Goal: Feedback & Contribution: Contribute content

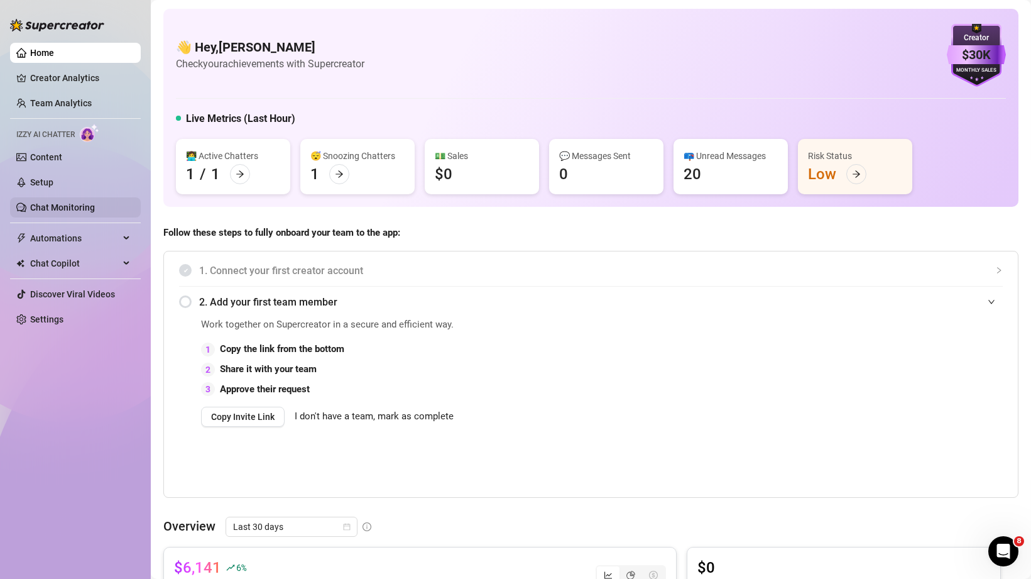
click at [63, 208] on link "Chat Monitoring" at bounding box center [62, 207] width 65 height 10
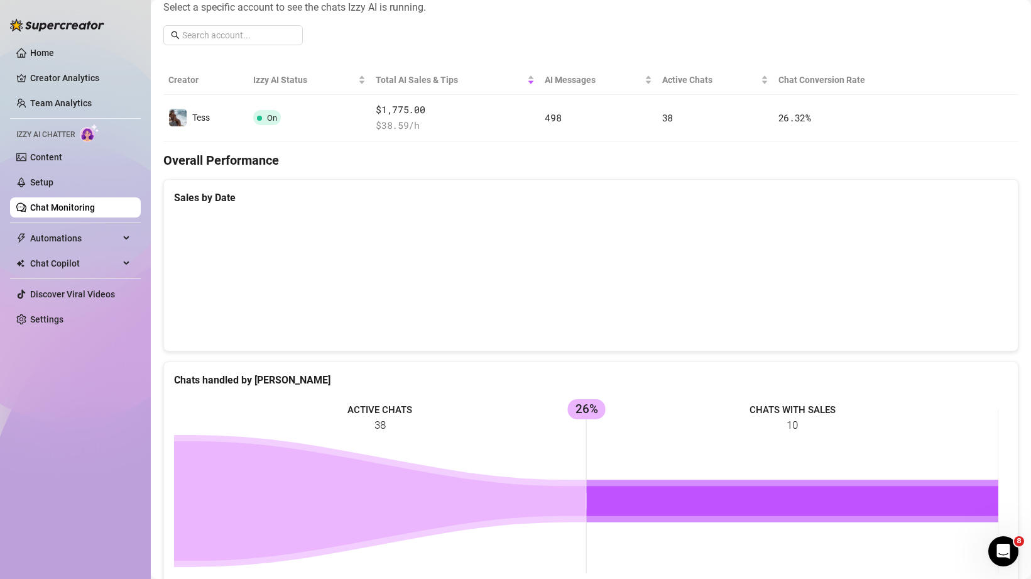
scroll to position [190, 0]
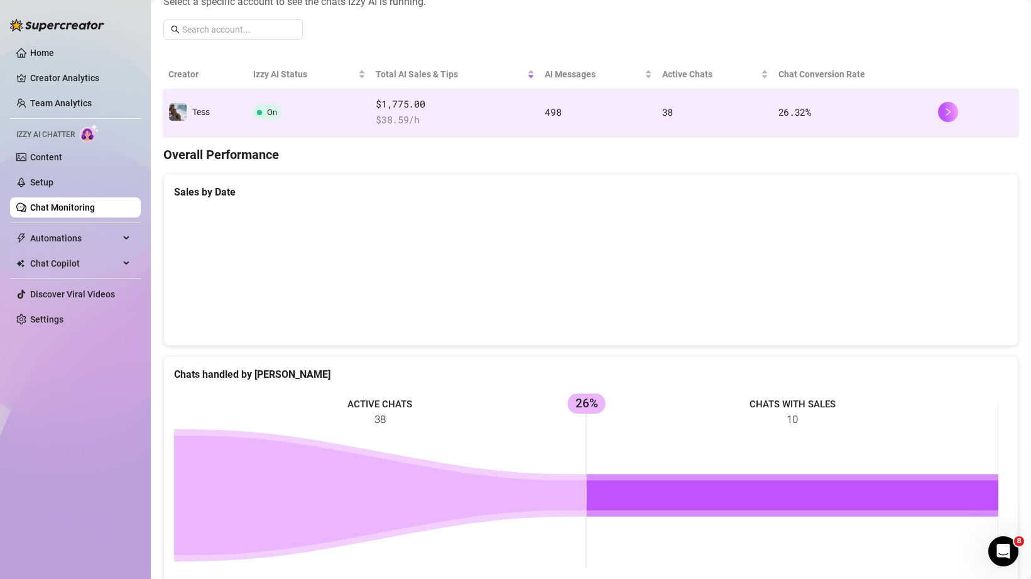
click at [334, 114] on td "On" at bounding box center [309, 112] width 123 height 47
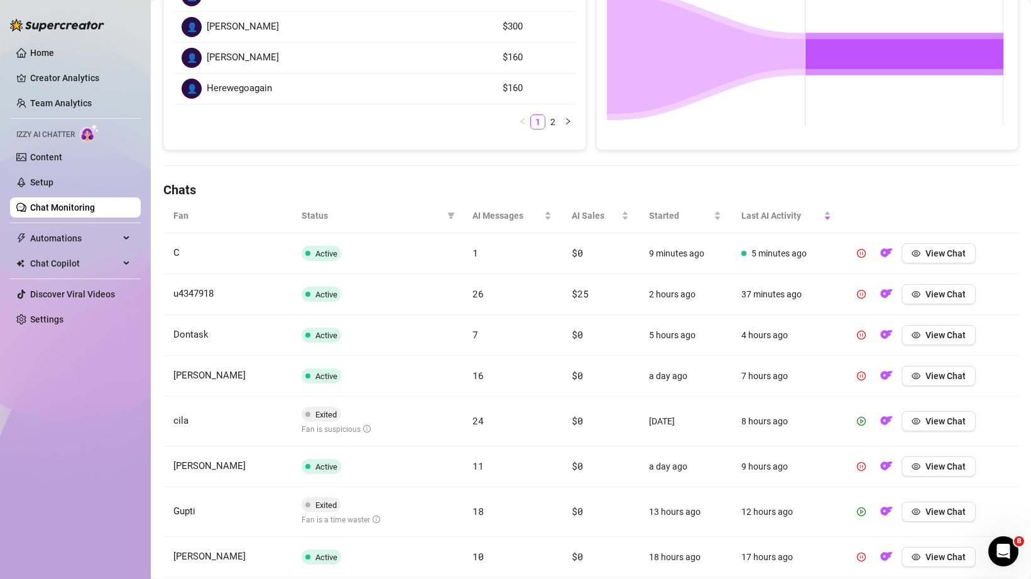
scroll to position [270, 0]
click at [448, 212] on icon "filter" at bounding box center [452, 216] width 8 height 8
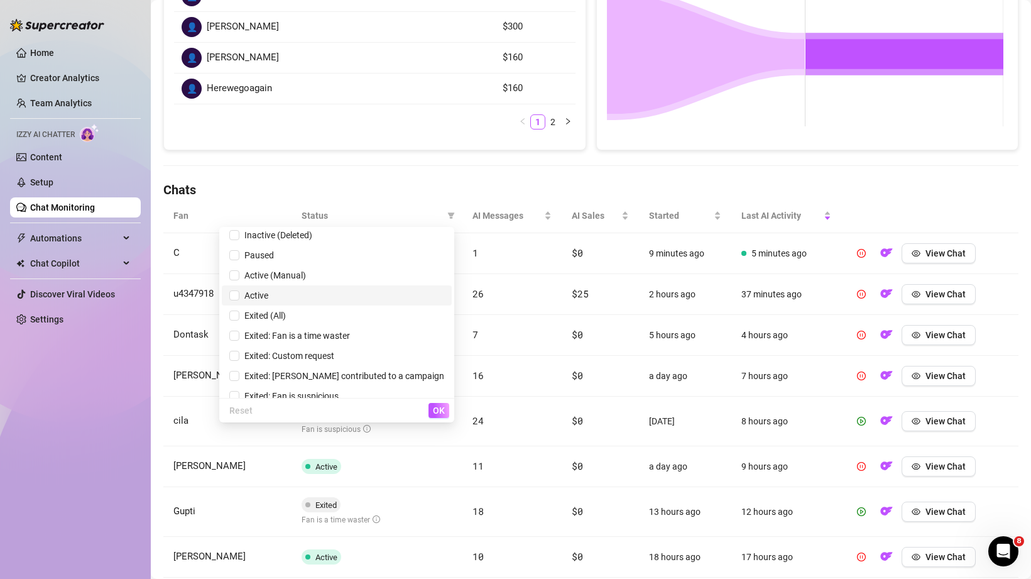
scroll to position [15, 0]
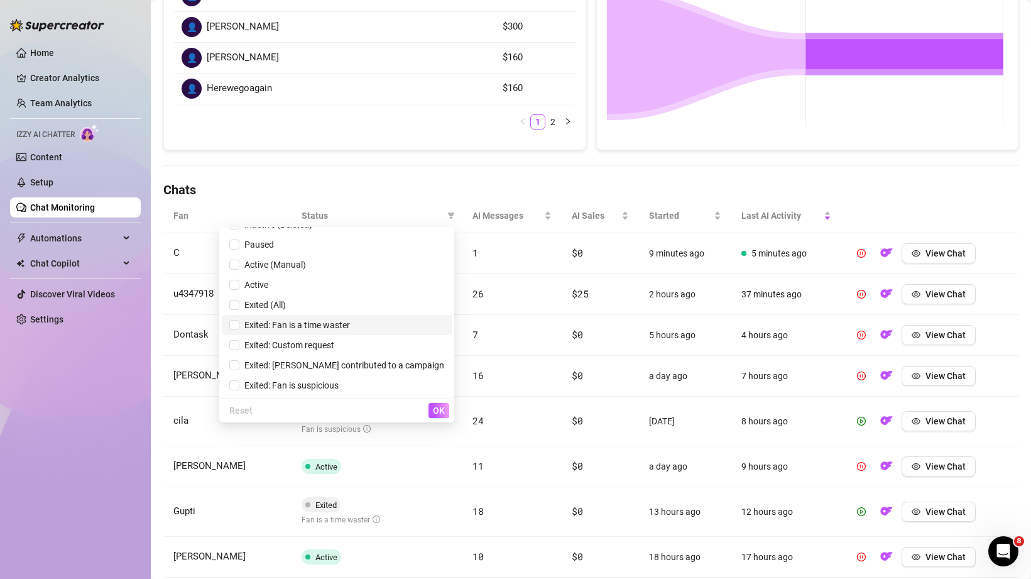
click at [350, 328] on span "Exited: Fan is a time waster" at bounding box center [294, 325] width 111 height 10
checkbox input "true"
click at [443, 411] on span "OK" at bounding box center [439, 410] width 12 height 10
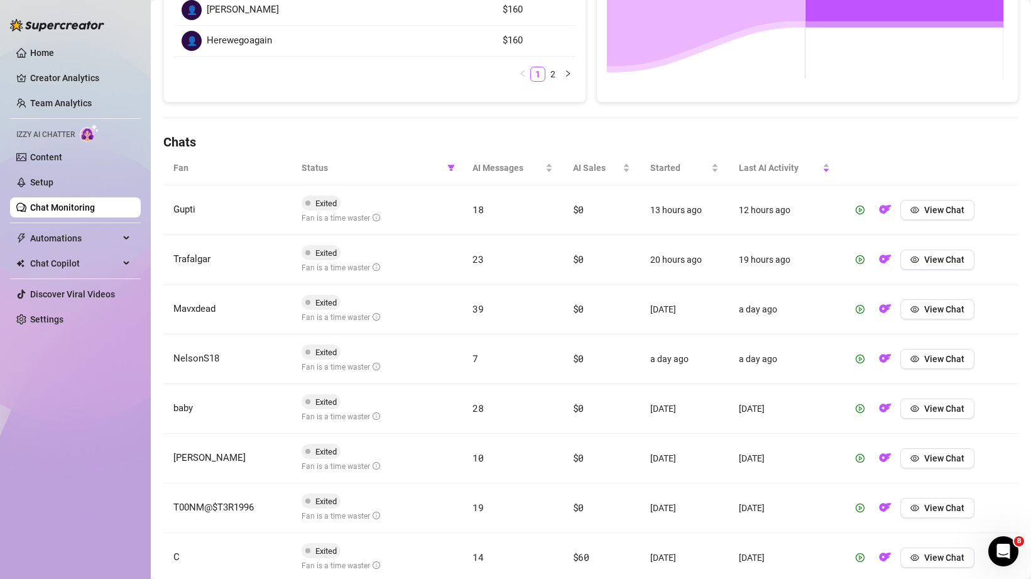
scroll to position [399, 0]
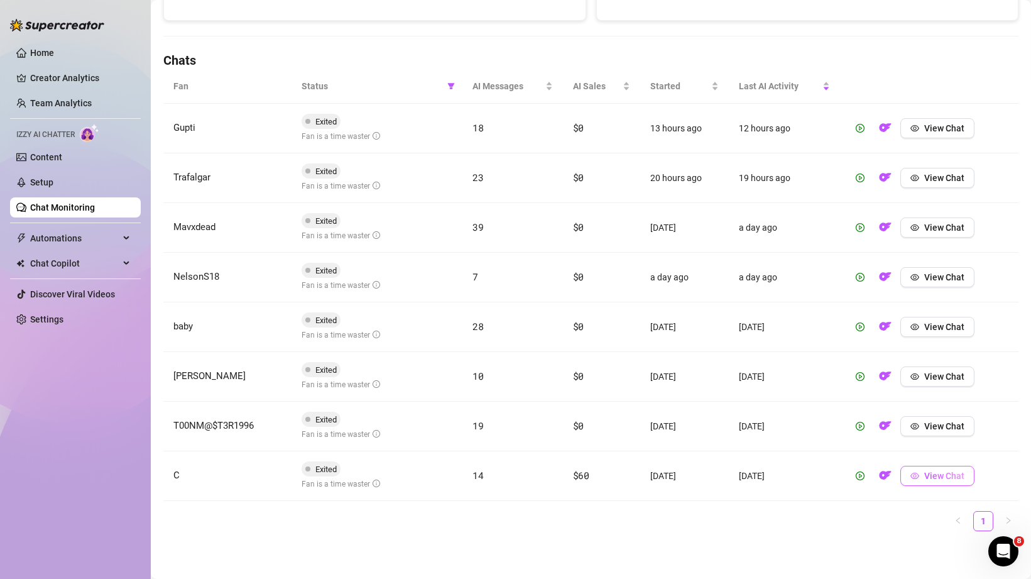
click at [953, 475] on span "View Chat" at bounding box center [945, 476] width 40 height 10
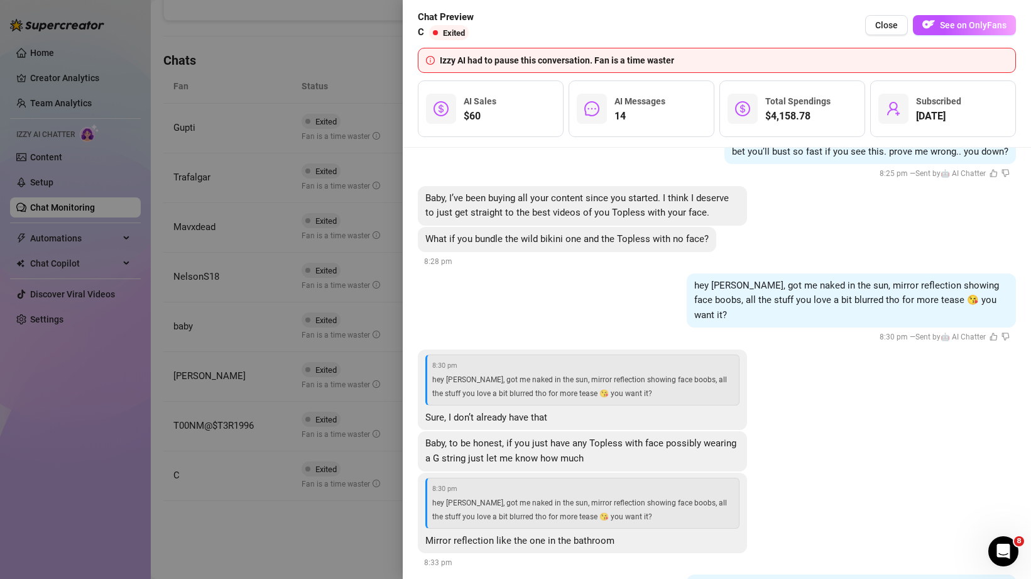
scroll to position [1887, 0]
drag, startPoint x: 772, startPoint y: 118, endPoint x: 820, endPoint y: 121, distance: 47.3
click at [820, 121] on span "$4,158.78" at bounding box center [798, 116] width 65 height 15
click at [796, 114] on span "$4,158.78" at bounding box center [798, 116] width 65 height 15
drag, startPoint x: 797, startPoint y: 118, endPoint x: 772, endPoint y: 117, distance: 24.5
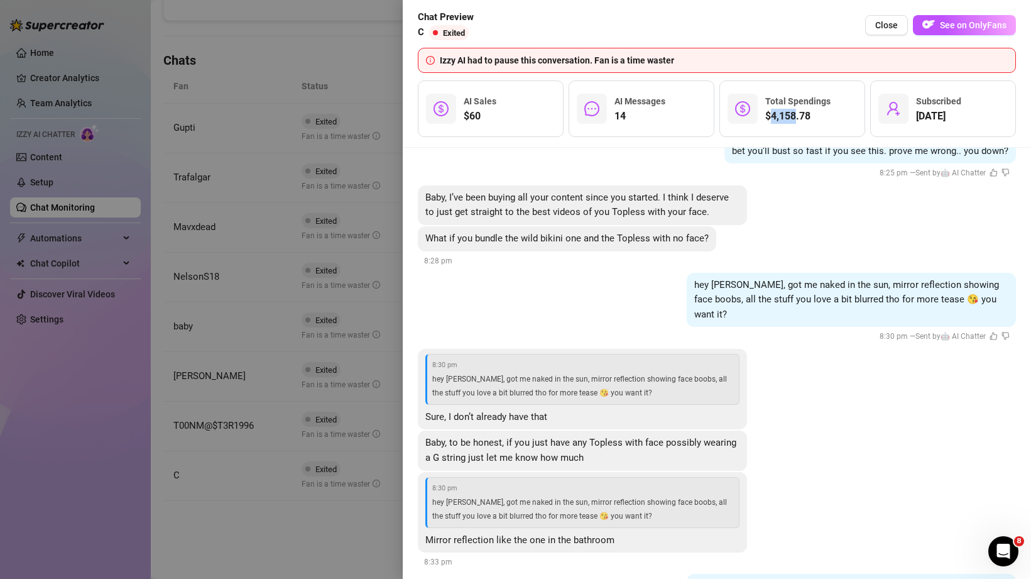
click at [772, 117] on span "$4,158.78" at bounding box center [798, 116] width 65 height 15
click at [784, 118] on span "$4,158.78" at bounding box center [798, 116] width 65 height 15
drag, startPoint x: 781, startPoint y: 115, endPoint x: 795, endPoint y: 116, distance: 13.9
click at [795, 116] on span "$4,158.78" at bounding box center [798, 116] width 65 height 15
click at [361, 268] on div at bounding box center [515, 289] width 1031 height 579
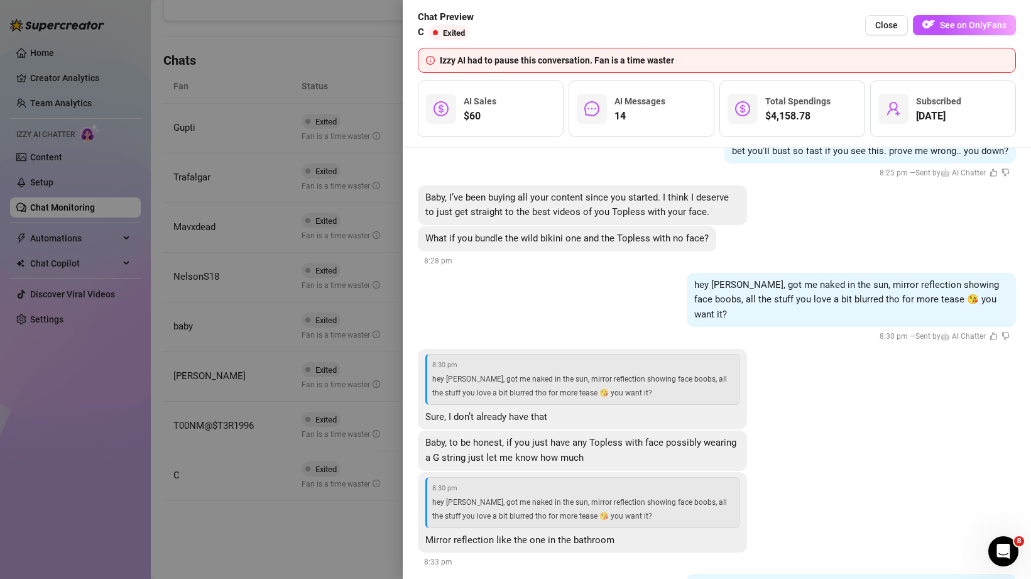
scroll to position [0, 0]
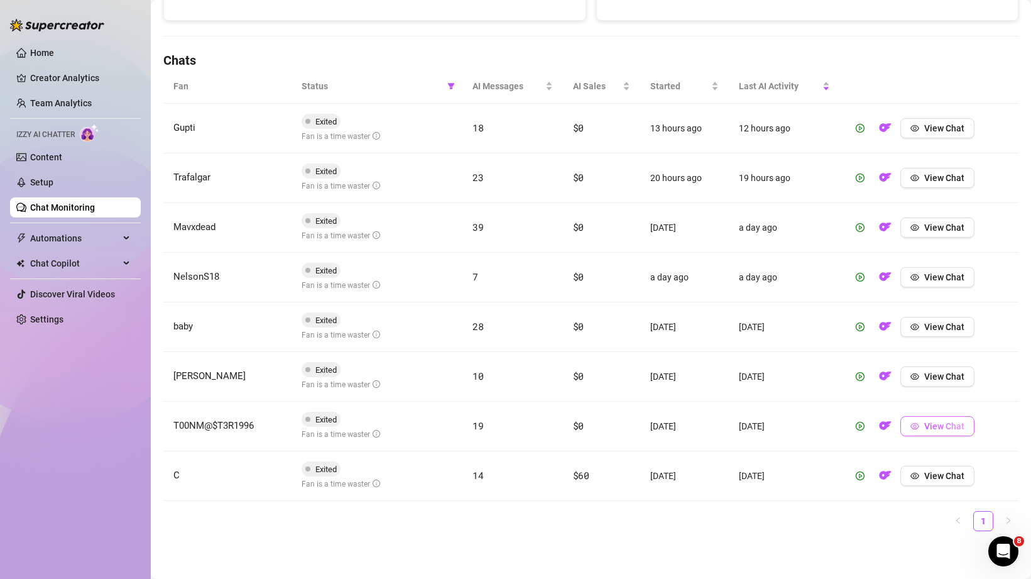
click at [952, 429] on span "View Chat" at bounding box center [945, 426] width 40 height 10
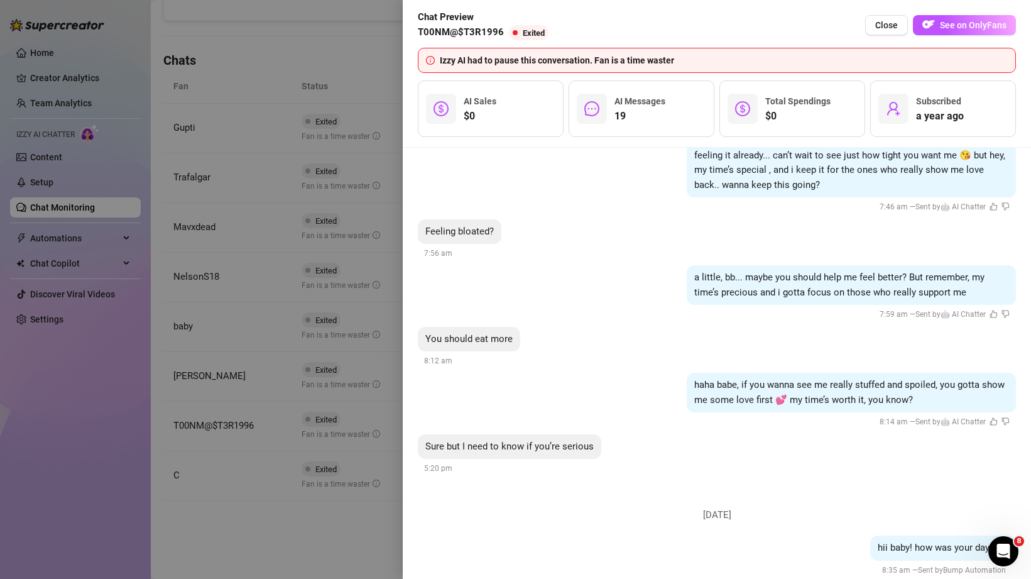
scroll to position [1902, 0]
drag, startPoint x: 710, startPoint y: 290, endPoint x: 895, endPoint y: 294, distance: 185.5
click at [895, 294] on span "a little, bb... maybe you should help me feel better? But remember, my time’s p…" at bounding box center [840, 286] width 290 height 26
click at [891, 25] on span "Close" at bounding box center [887, 25] width 23 height 10
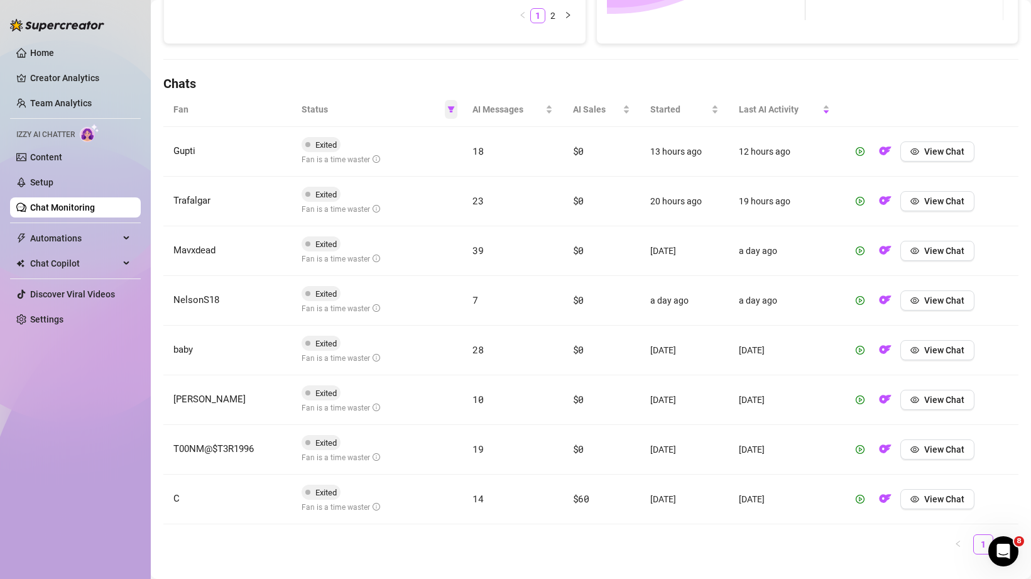
scroll to position [347, 0]
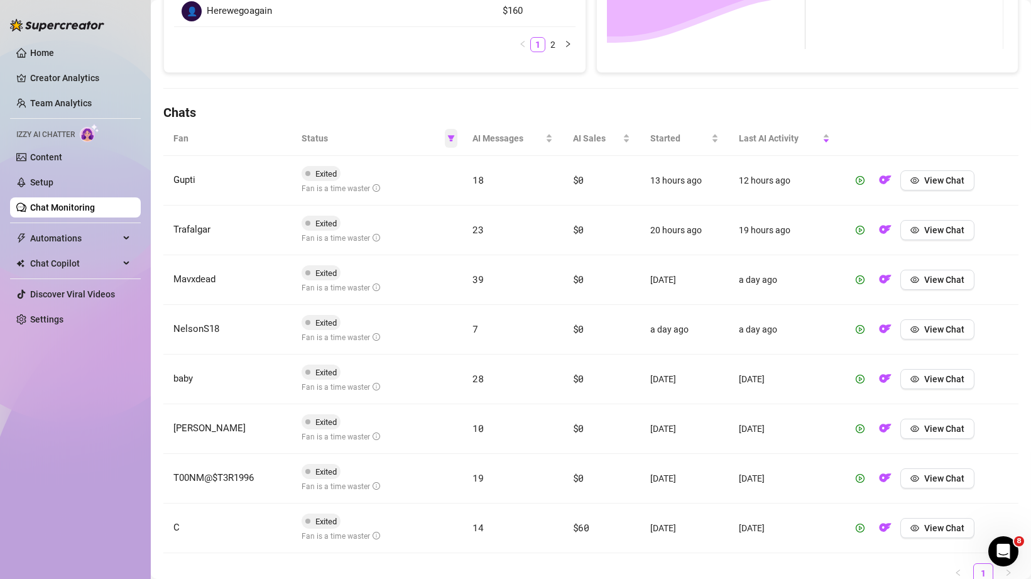
click at [449, 132] on span at bounding box center [451, 138] width 13 height 19
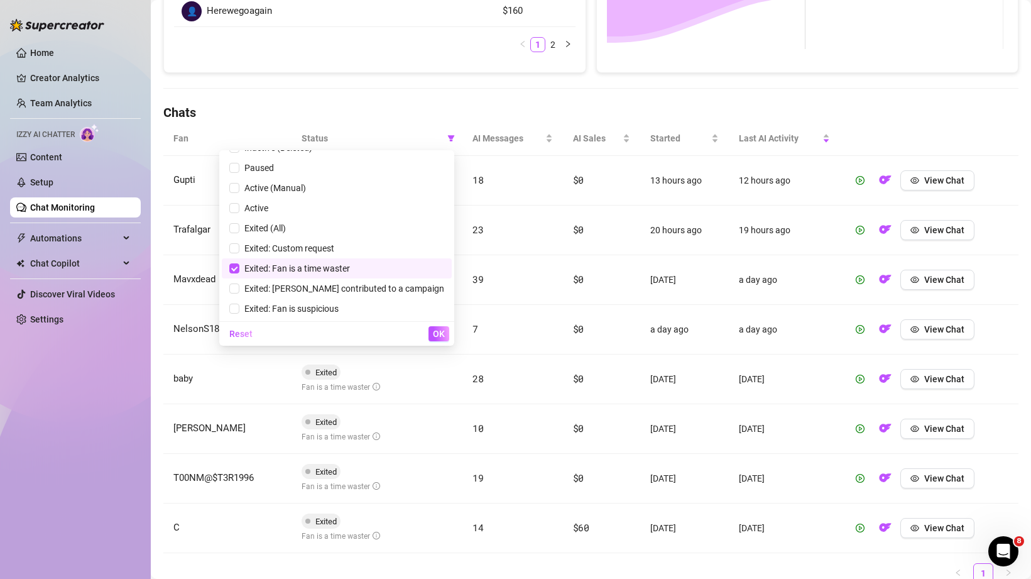
click at [350, 265] on span "Exited: Fan is a time waster" at bounding box center [294, 268] width 111 height 10
checkbox input "false"
click at [339, 307] on span "Exited: Fan is suspicious" at bounding box center [288, 309] width 99 height 10
checkbox input "true"
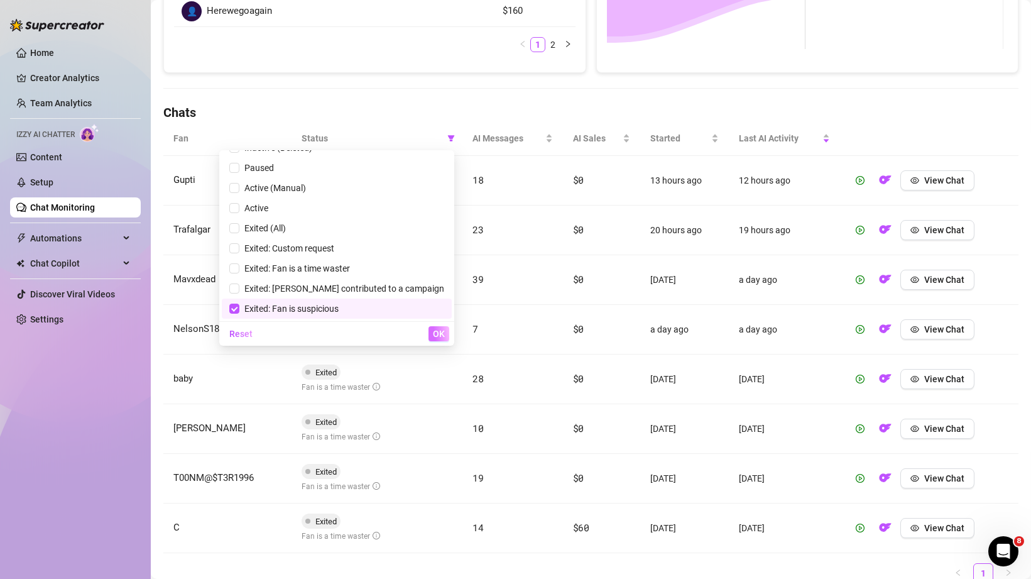
click at [437, 333] on span "OK" at bounding box center [439, 334] width 12 height 10
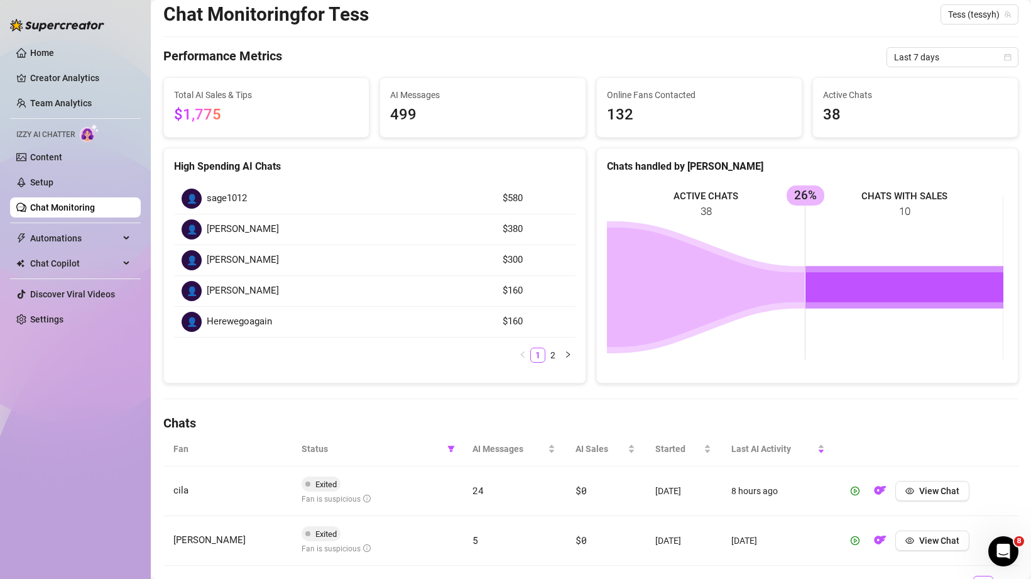
scroll to position [101, 0]
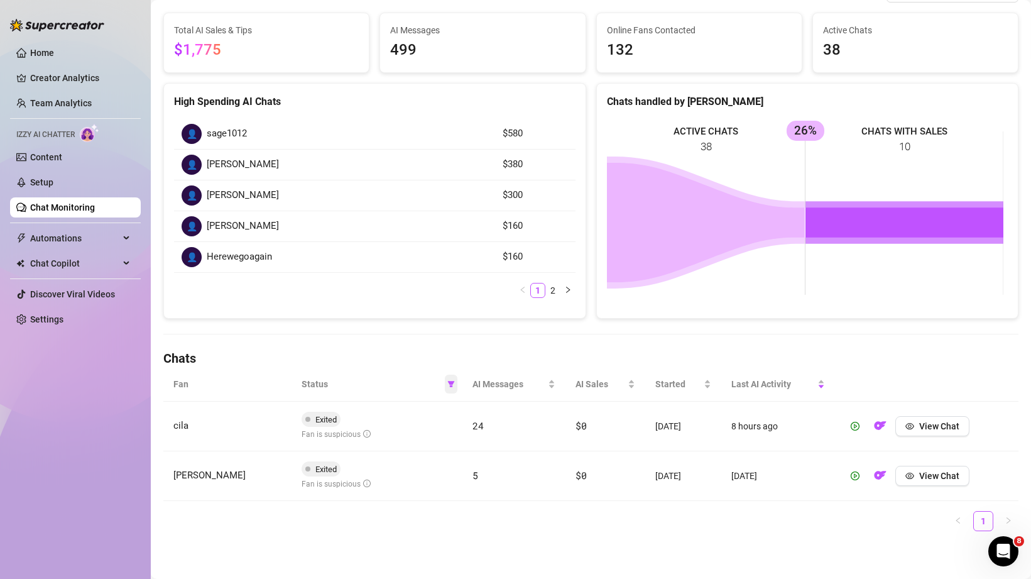
click at [448, 383] on icon "filter" at bounding box center [452, 384] width 8 height 8
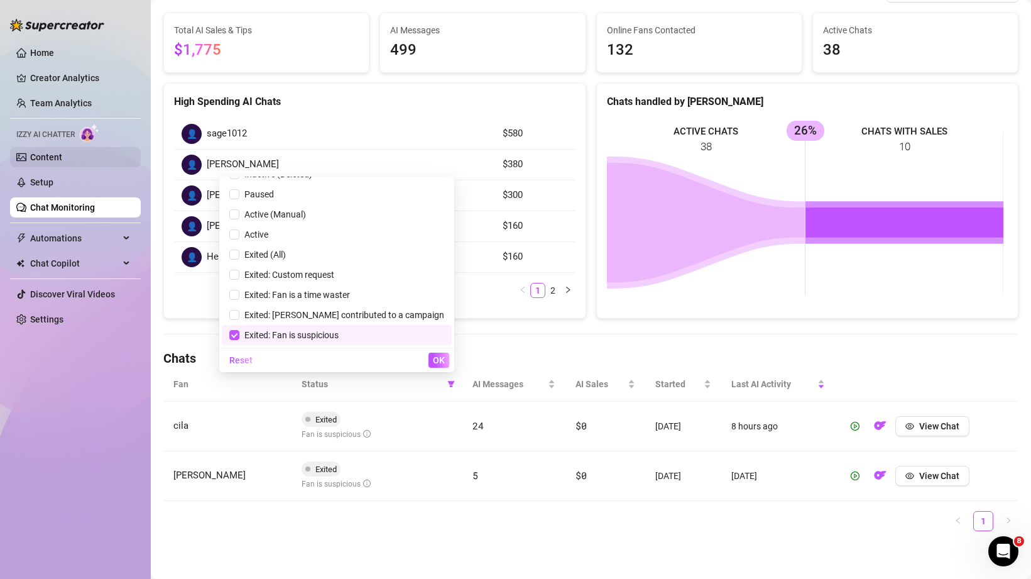
click at [47, 162] on link "Content" at bounding box center [46, 157] width 32 height 10
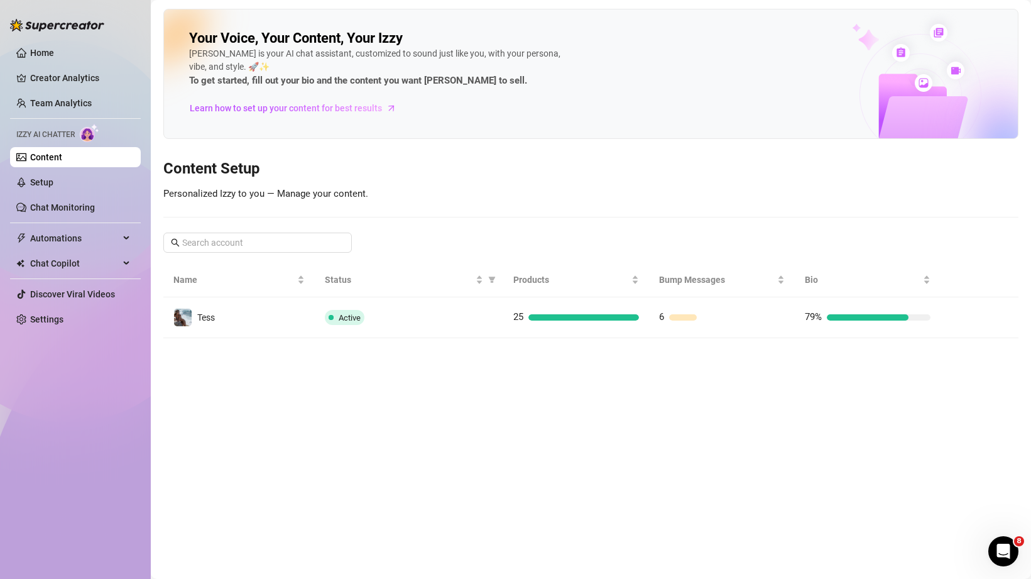
click at [458, 321] on div "Active" at bounding box center [409, 317] width 169 height 15
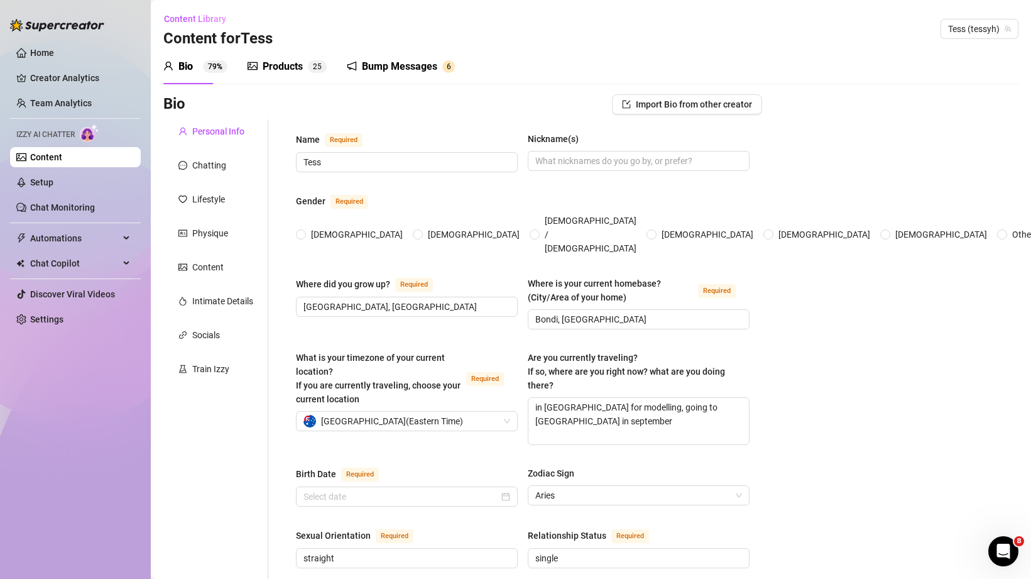
radio input "true"
type input "[DATE]"
click at [277, 57] on div "Products 2 5" at bounding box center [287, 66] width 79 height 35
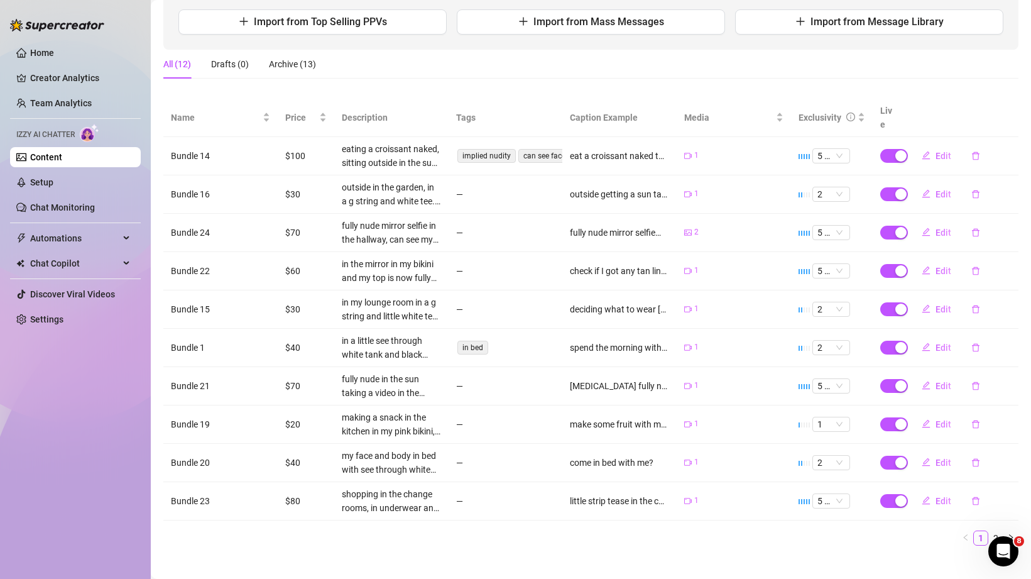
scroll to position [160, 0]
click at [989, 531] on link "2" at bounding box center [996, 538] width 14 height 14
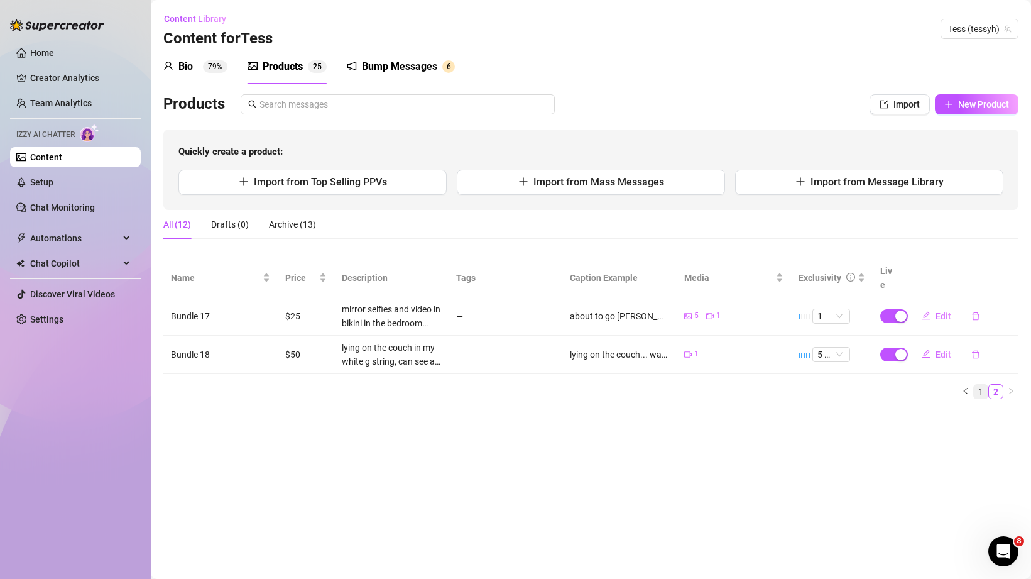
click at [979, 385] on link "1" at bounding box center [981, 392] width 14 height 14
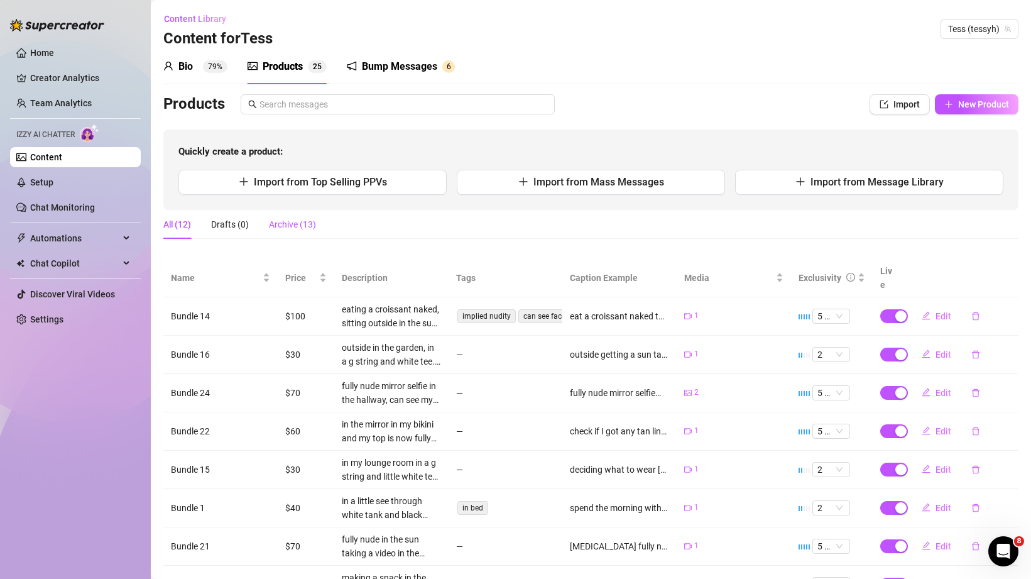
click at [283, 228] on div "Archive (13)" at bounding box center [292, 224] width 47 height 14
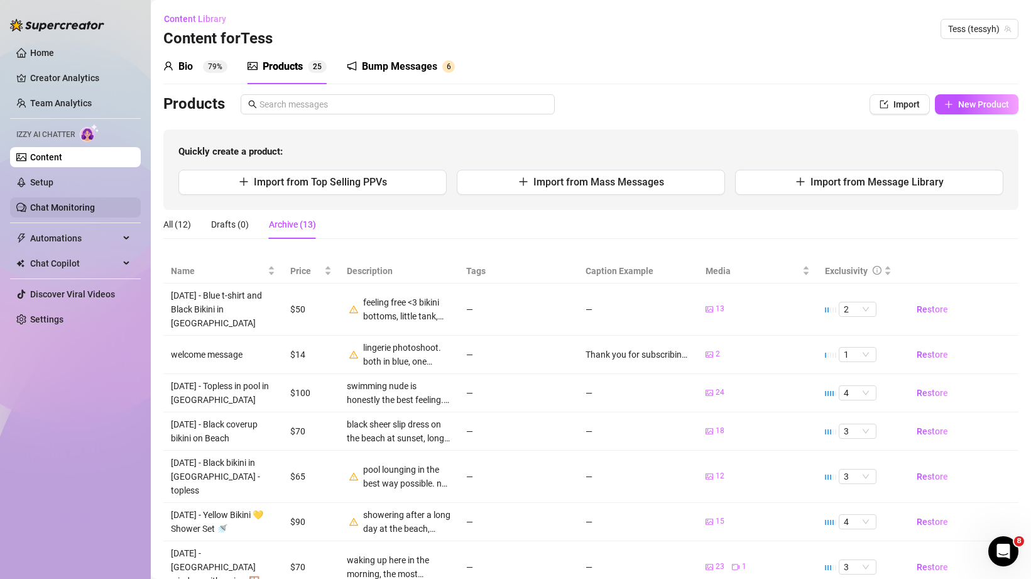
click at [87, 202] on link "Chat Monitoring" at bounding box center [62, 207] width 65 height 10
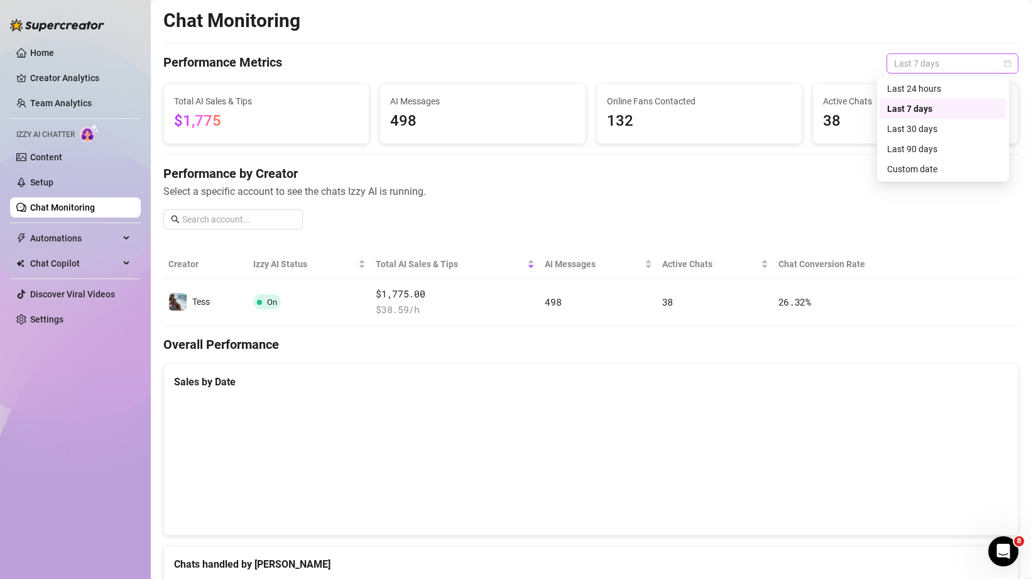
click at [945, 63] on span "Last 7 days" at bounding box center [952, 63] width 117 height 19
click at [912, 172] on div "Custom date" at bounding box center [943, 169] width 112 height 14
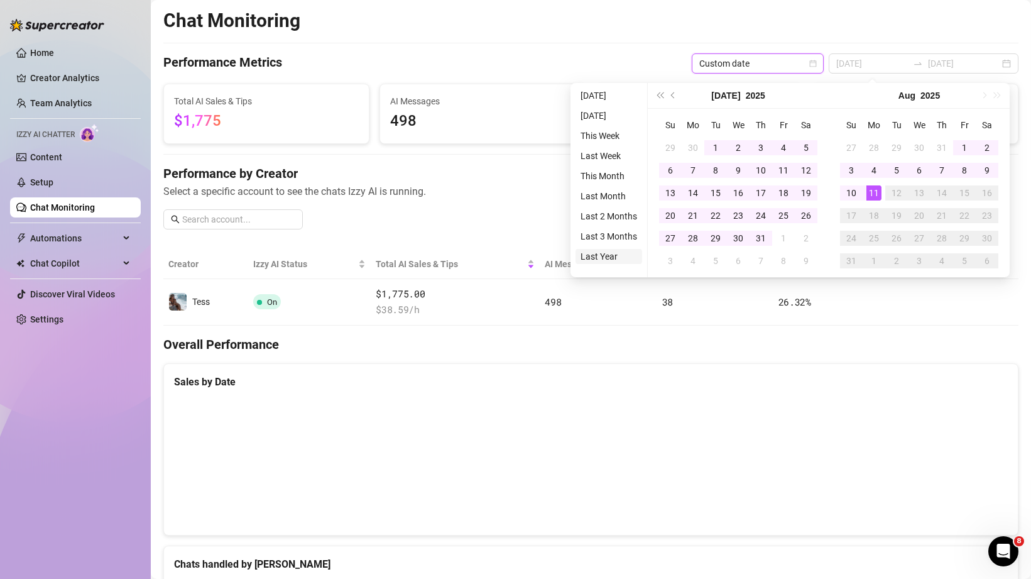
type input "[DATE]"
click at [617, 256] on li "Last Year" at bounding box center [609, 256] width 67 height 15
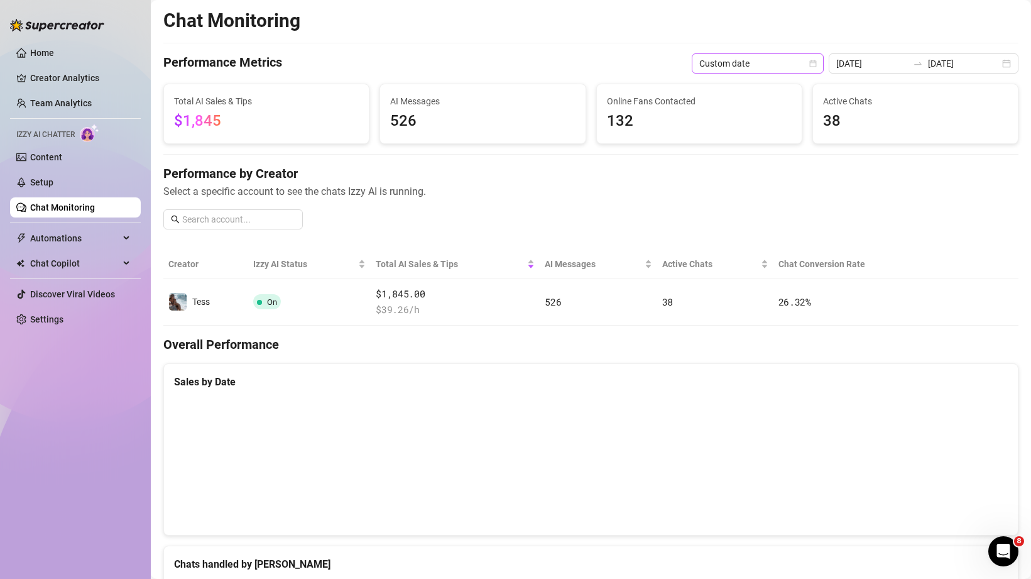
click at [774, 58] on span "Custom date" at bounding box center [758, 63] width 117 height 19
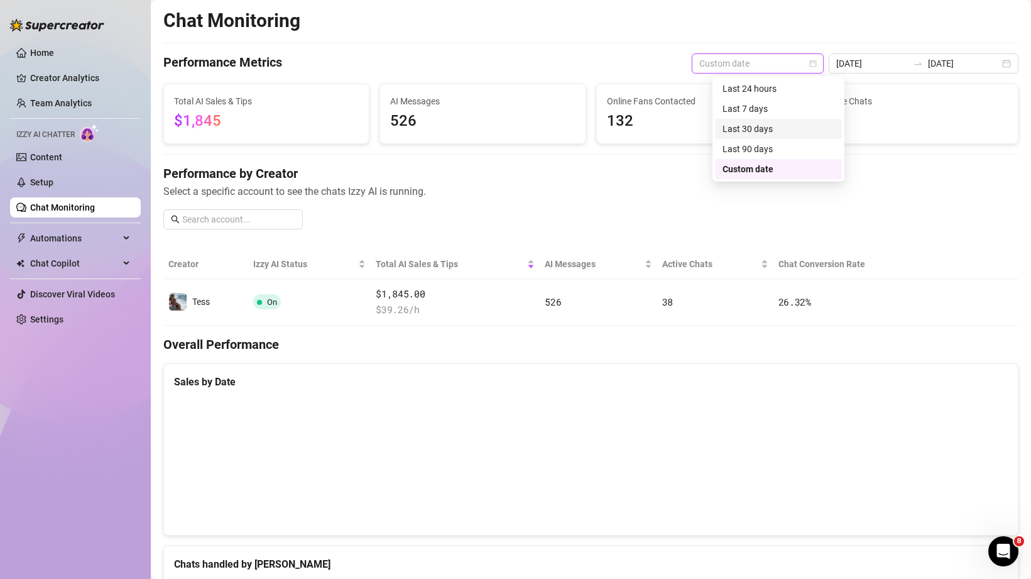
click at [775, 128] on div "Last 30 days" at bounding box center [779, 129] width 112 height 14
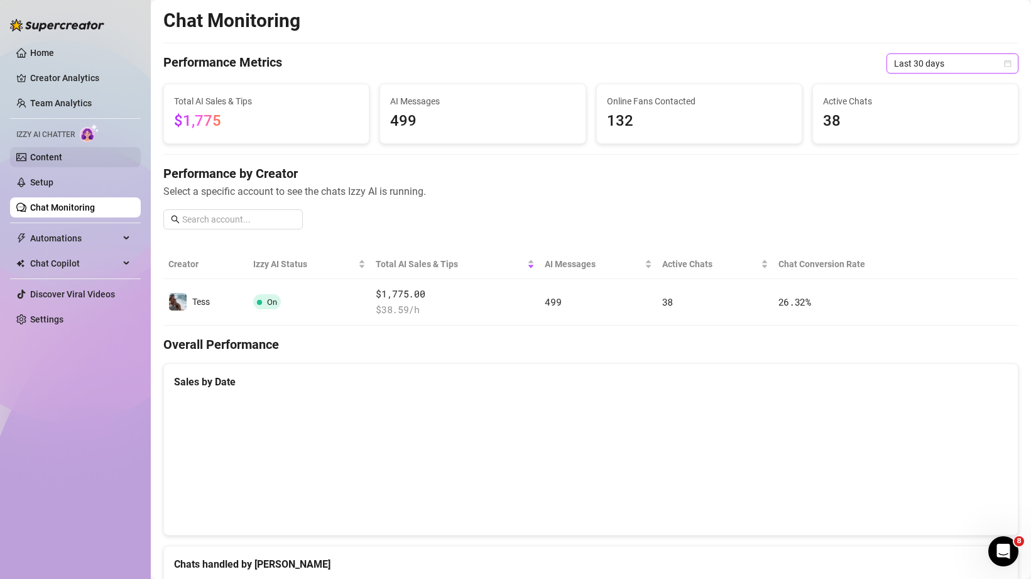
click at [47, 152] on link "Content" at bounding box center [46, 157] width 32 height 10
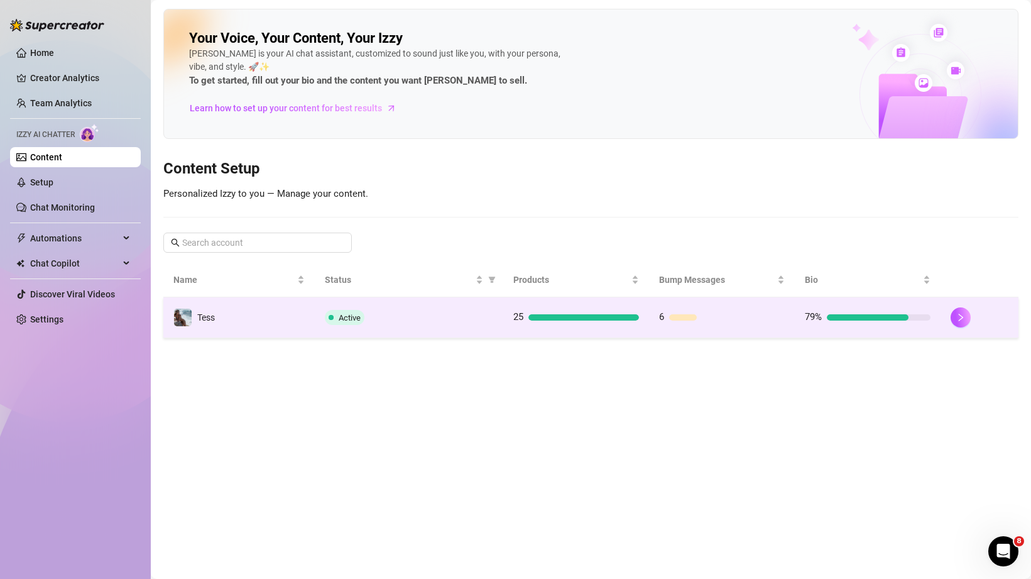
click at [243, 319] on td "Tess" at bounding box center [238, 317] width 151 height 41
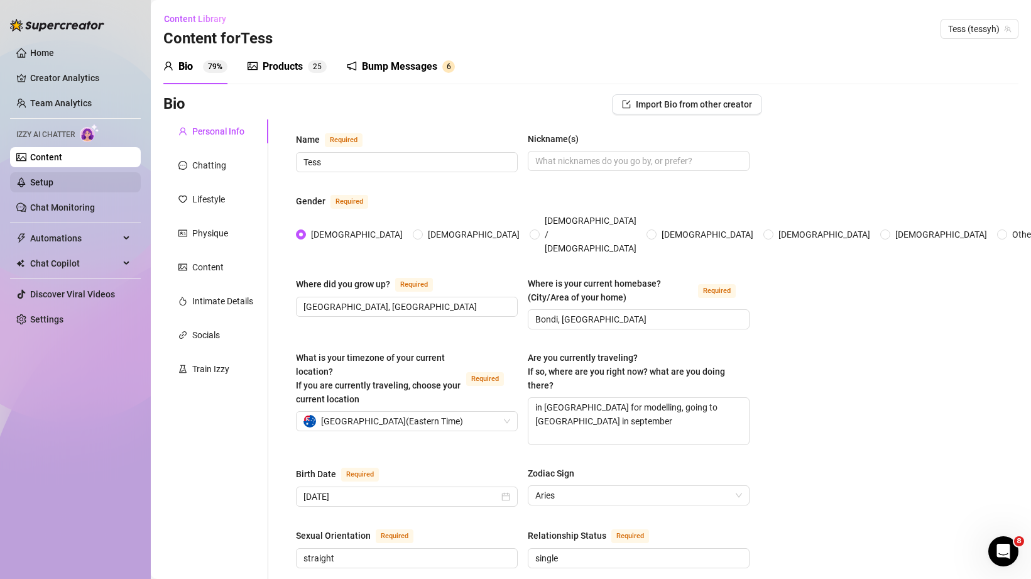
click at [36, 182] on link "Setup" at bounding box center [41, 182] width 23 height 10
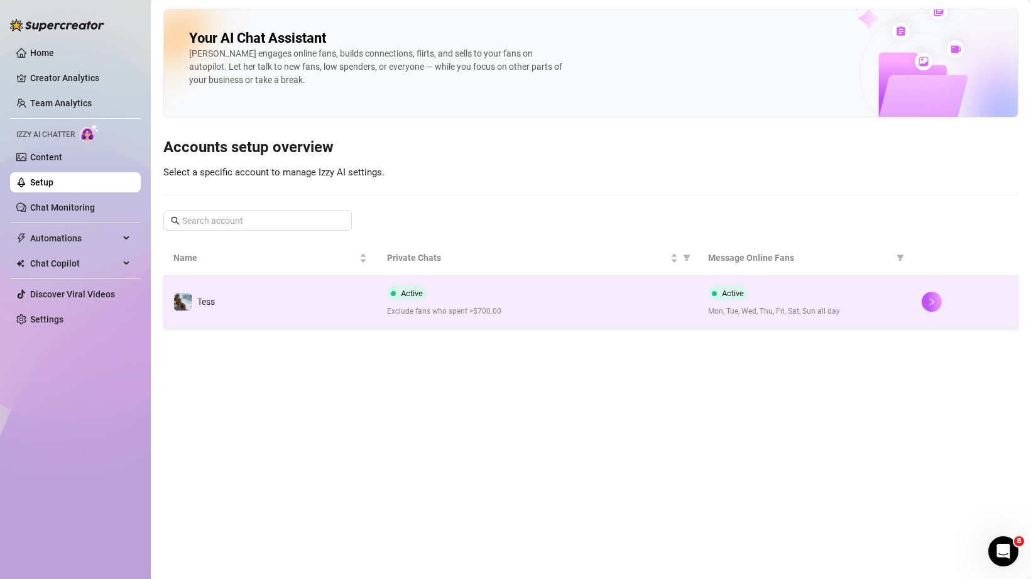
click at [282, 293] on td "Tess" at bounding box center [270, 301] width 214 height 53
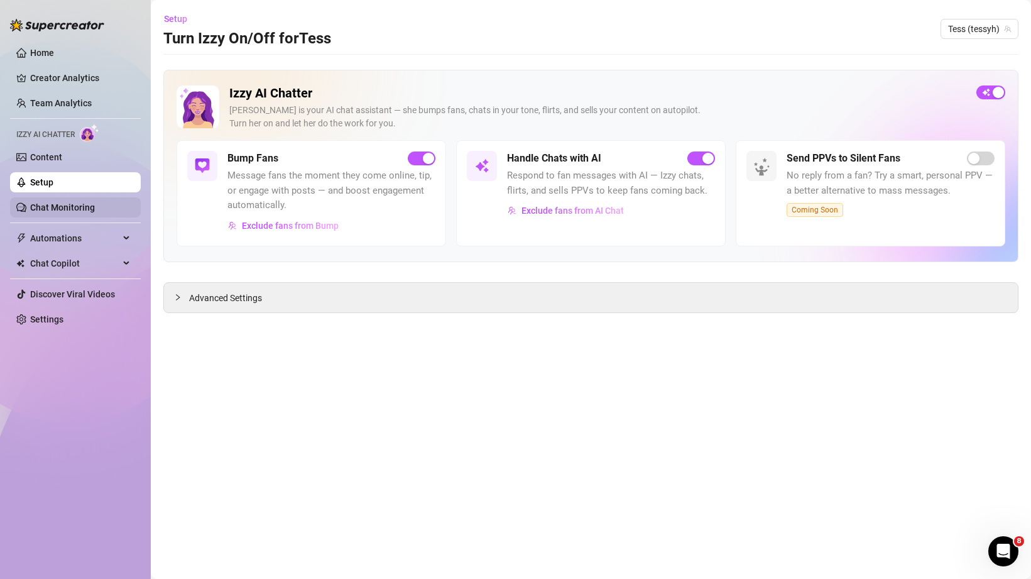
click at [60, 209] on link "Chat Monitoring" at bounding box center [62, 207] width 65 height 10
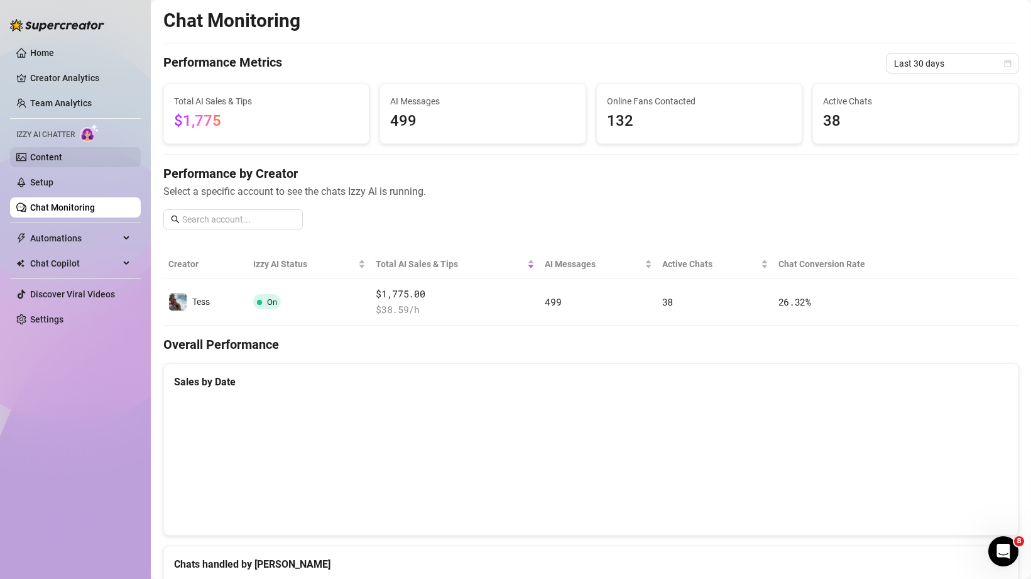
click at [47, 160] on link "Content" at bounding box center [46, 157] width 32 height 10
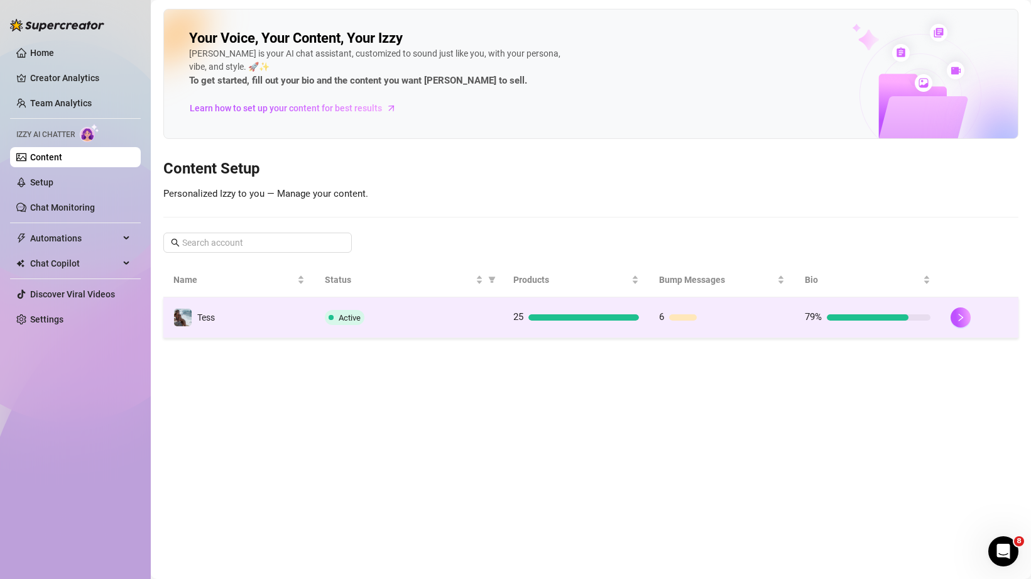
click at [286, 324] on td "Tess" at bounding box center [238, 317] width 151 height 41
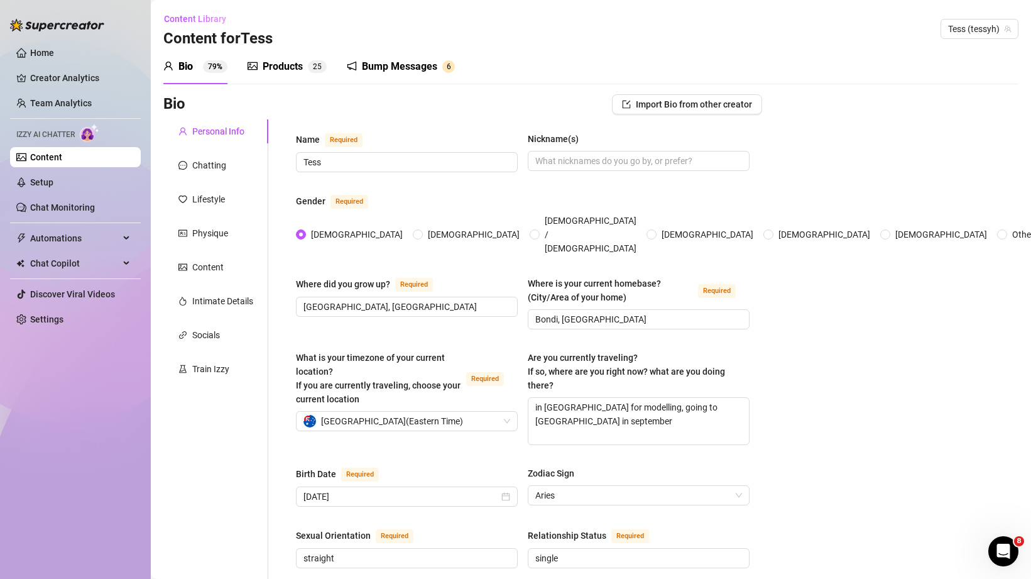
click at [272, 58] on div "Products 2 5" at bounding box center [287, 66] width 79 height 35
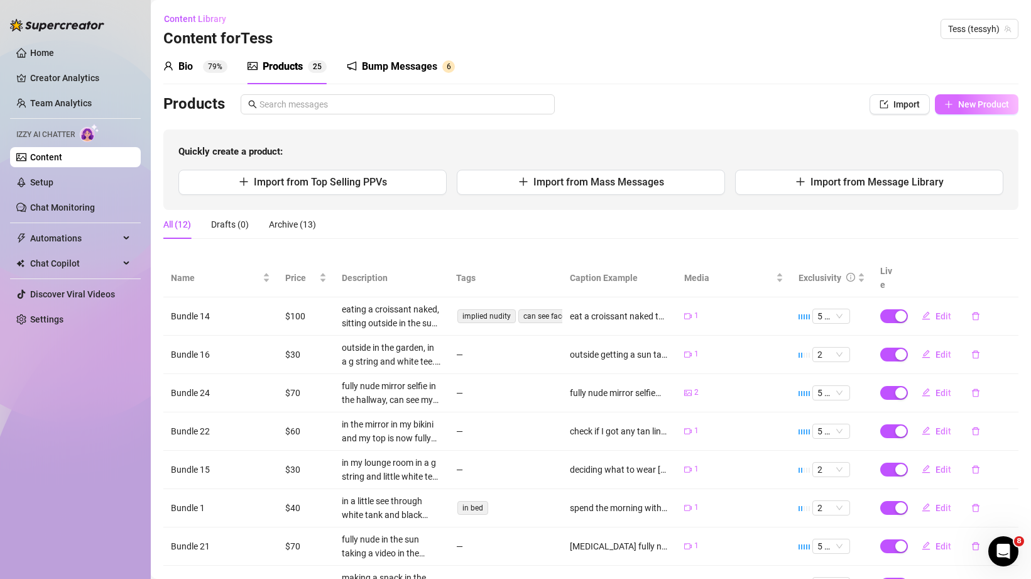
click at [959, 104] on span "New Product" at bounding box center [984, 104] width 51 height 10
type textarea "Type your message here..."
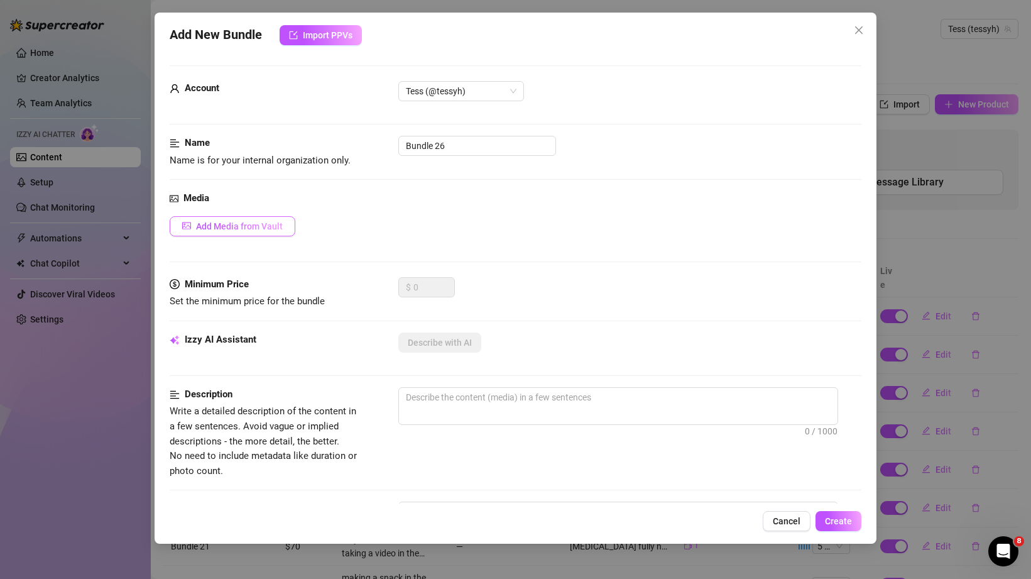
click at [247, 220] on button "Add Media from Vault" at bounding box center [233, 226] width 126 height 20
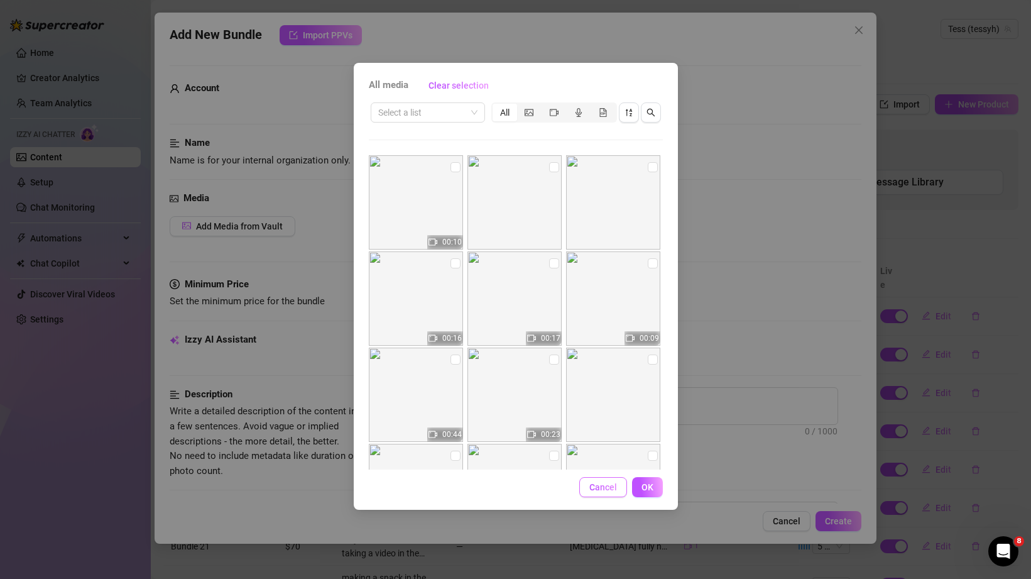
click at [603, 490] on span "Cancel" at bounding box center [604, 487] width 28 height 10
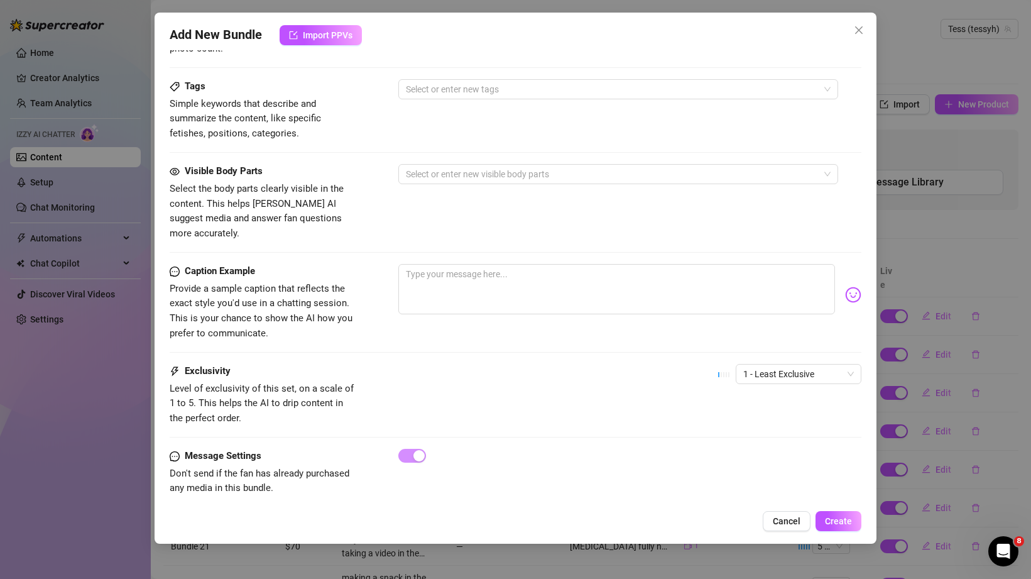
scroll to position [423, 0]
click at [786, 518] on span "Cancel" at bounding box center [787, 521] width 28 height 10
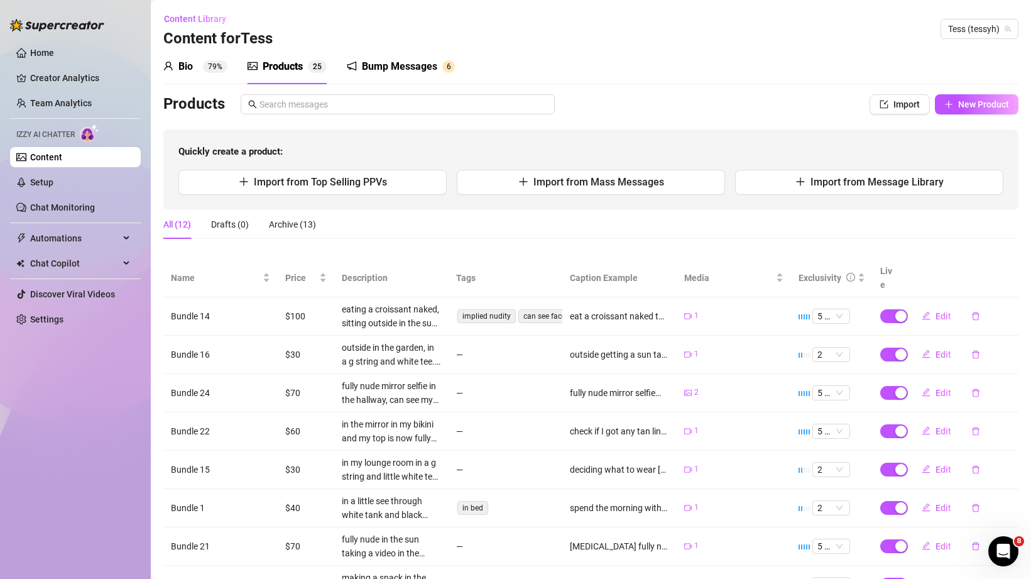
click at [393, 71] on div "Bump Messages" at bounding box center [399, 66] width 75 height 15
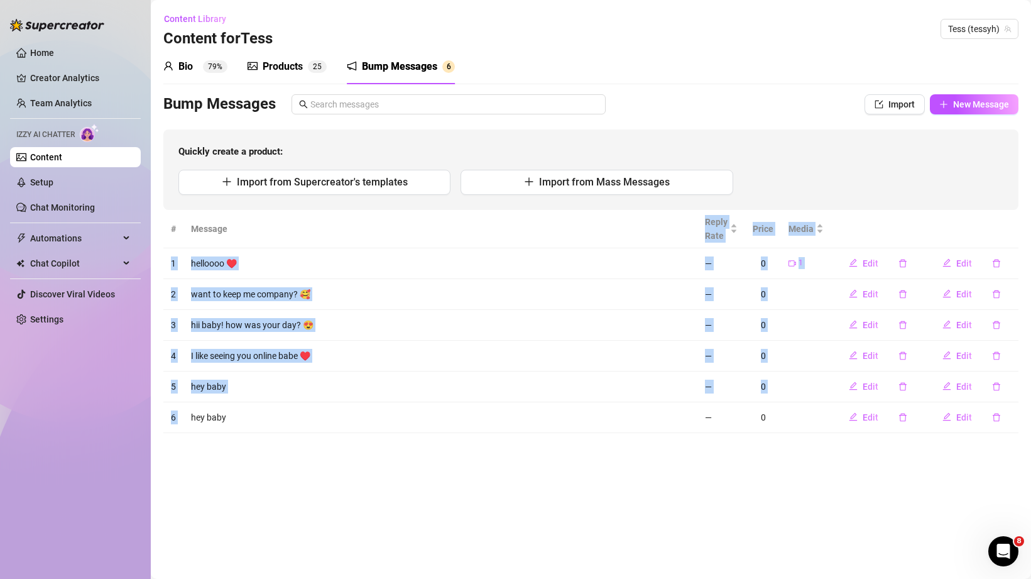
drag, startPoint x: 299, startPoint y: 239, endPoint x: 342, endPoint y: 407, distance: 172.7
click at [342, 407] on table "# Message Reply Rate Price Media 1 helloooo ♥️ — 0 1 Edit Edit 2 want to keep m…" at bounding box center [590, 321] width 855 height 223
click at [342, 407] on td "hey baby" at bounding box center [441, 417] width 514 height 31
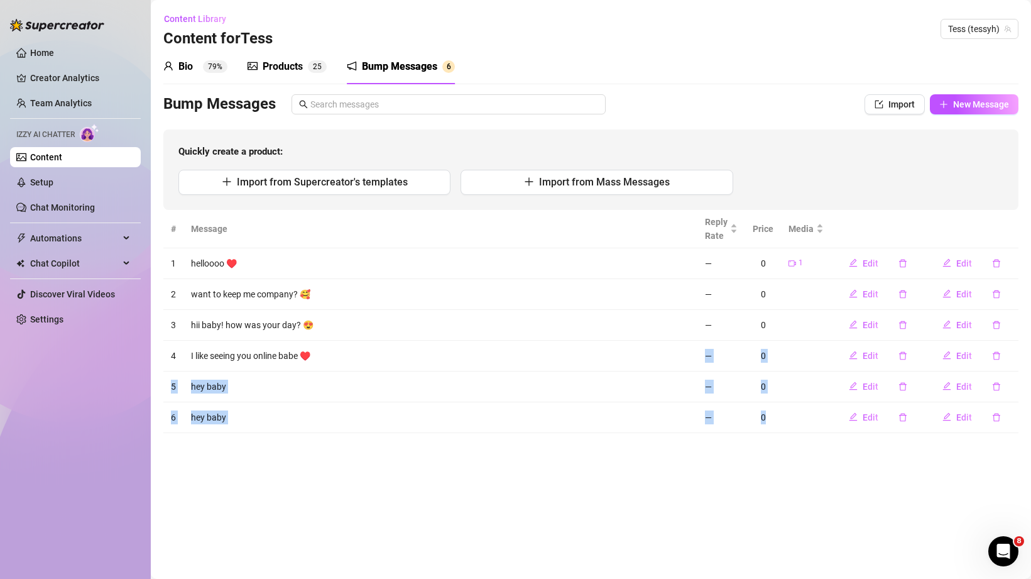
drag, startPoint x: 827, startPoint y: 422, endPoint x: 493, endPoint y: 366, distance: 338.4
click at [493, 366] on tbody "1 helloooo ♥️ — 0 1 Edit Edit 2 want to keep me company? 🥰 — 0 Edit Edit 3 hii …" at bounding box center [590, 340] width 855 height 185
click at [523, 357] on td "I like seeing you online babe ♥️" at bounding box center [441, 356] width 514 height 31
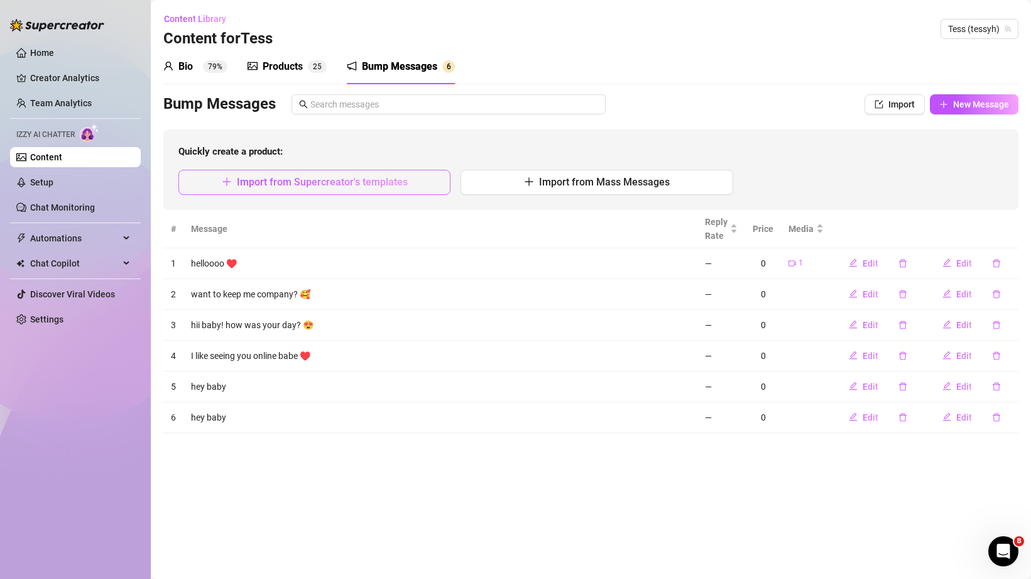
click at [351, 182] on span "Import from Supercreator's templates" at bounding box center [322, 182] width 171 height 12
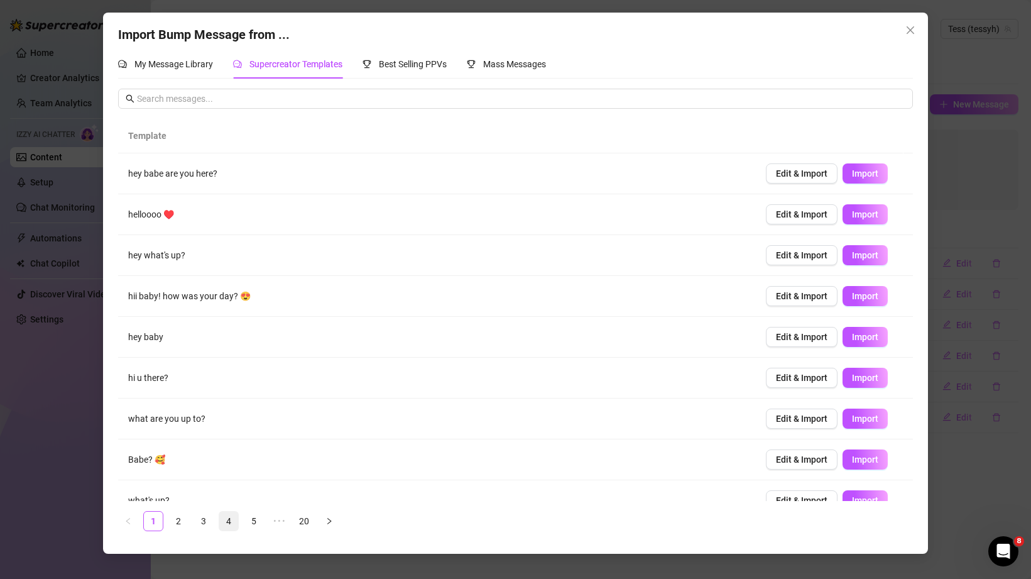
click at [224, 522] on link "4" at bounding box center [228, 521] width 19 height 19
click at [195, 521] on link "3" at bounding box center [203, 521] width 19 height 19
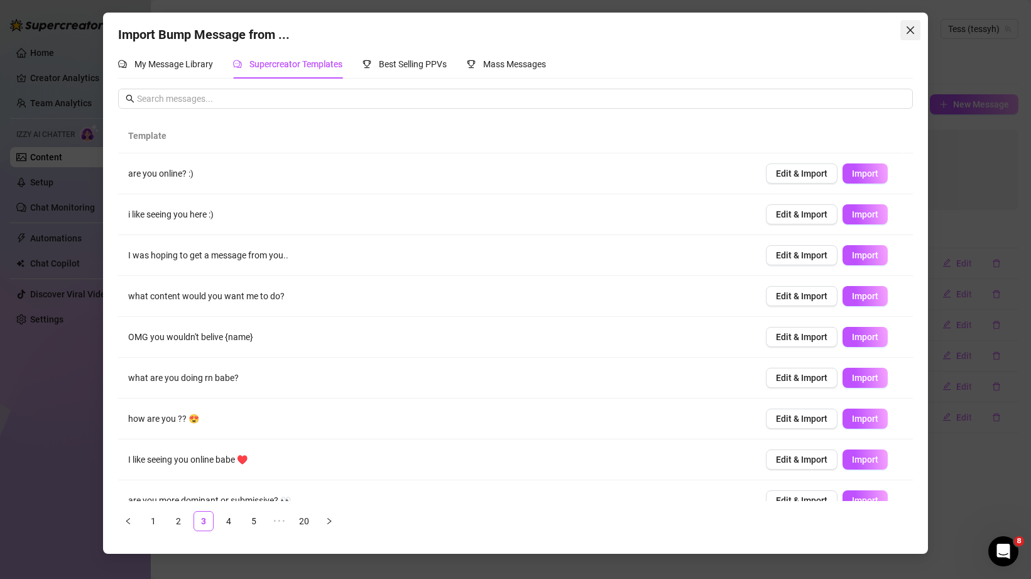
click at [908, 30] on icon "close" at bounding box center [911, 30] width 10 height 10
